Goal: Task Accomplishment & Management: Manage account settings

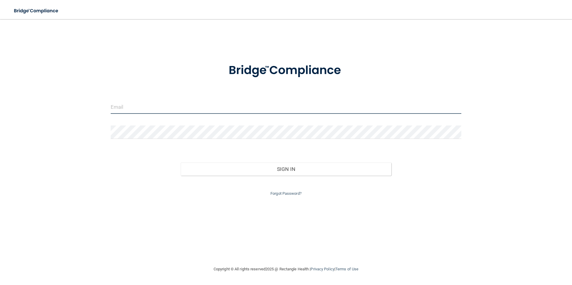
click at [153, 111] on input "email" at bounding box center [286, 107] width 351 height 13
type input "[EMAIL_ADDRESS][DOMAIN_NAME]"
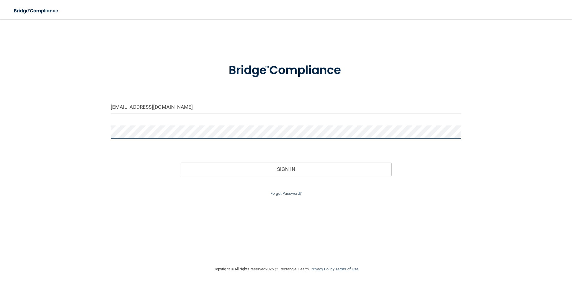
click at [181, 163] on button "Sign In" at bounding box center [286, 169] width 211 height 13
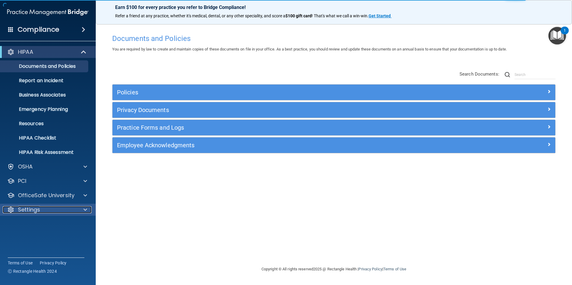
click at [34, 212] on p "Settings" at bounding box center [29, 209] width 22 height 7
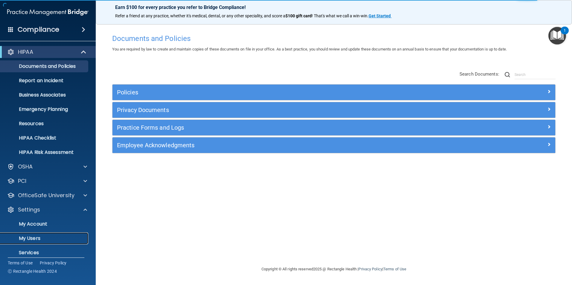
click at [22, 242] on p "My Users" at bounding box center [45, 239] width 82 height 6
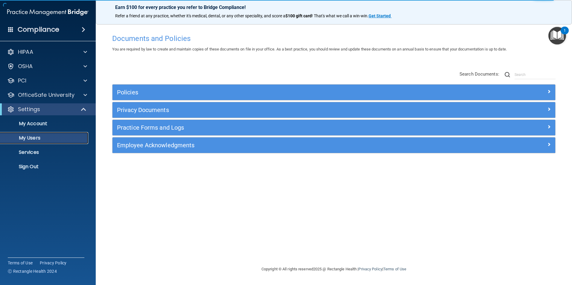
select select "20"
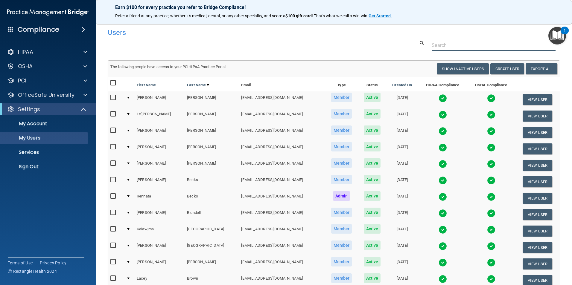
click at [433, 48] on input "text" at bounding box center [494, 45] width 124 height 11
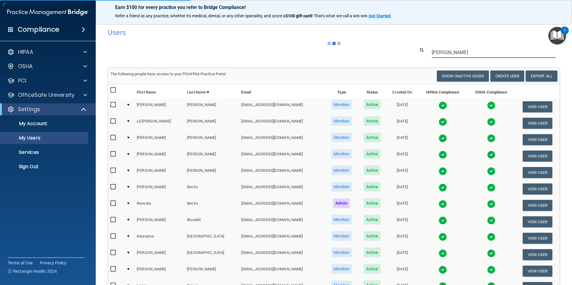
type input "[PERSON_NAME]"
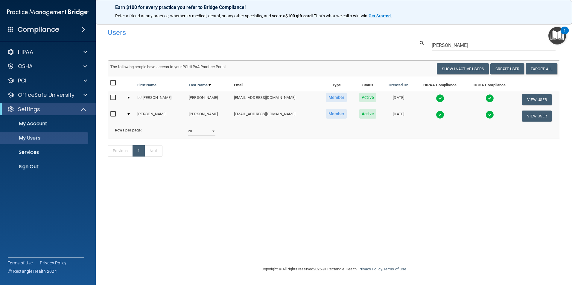
click at [436, 99] on img at bounding box center [440, 98] width 8 height 8
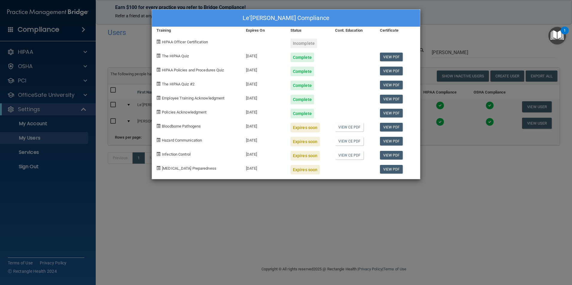
click at [445, 179] on div "Le'[PERSON_NAME] Compliance Training Expires On Status Cont. Education Certific…" at bounding box center [286, 142] width 572 height 285
